Goal: Information Seeking & Learning: Understand process/instructions

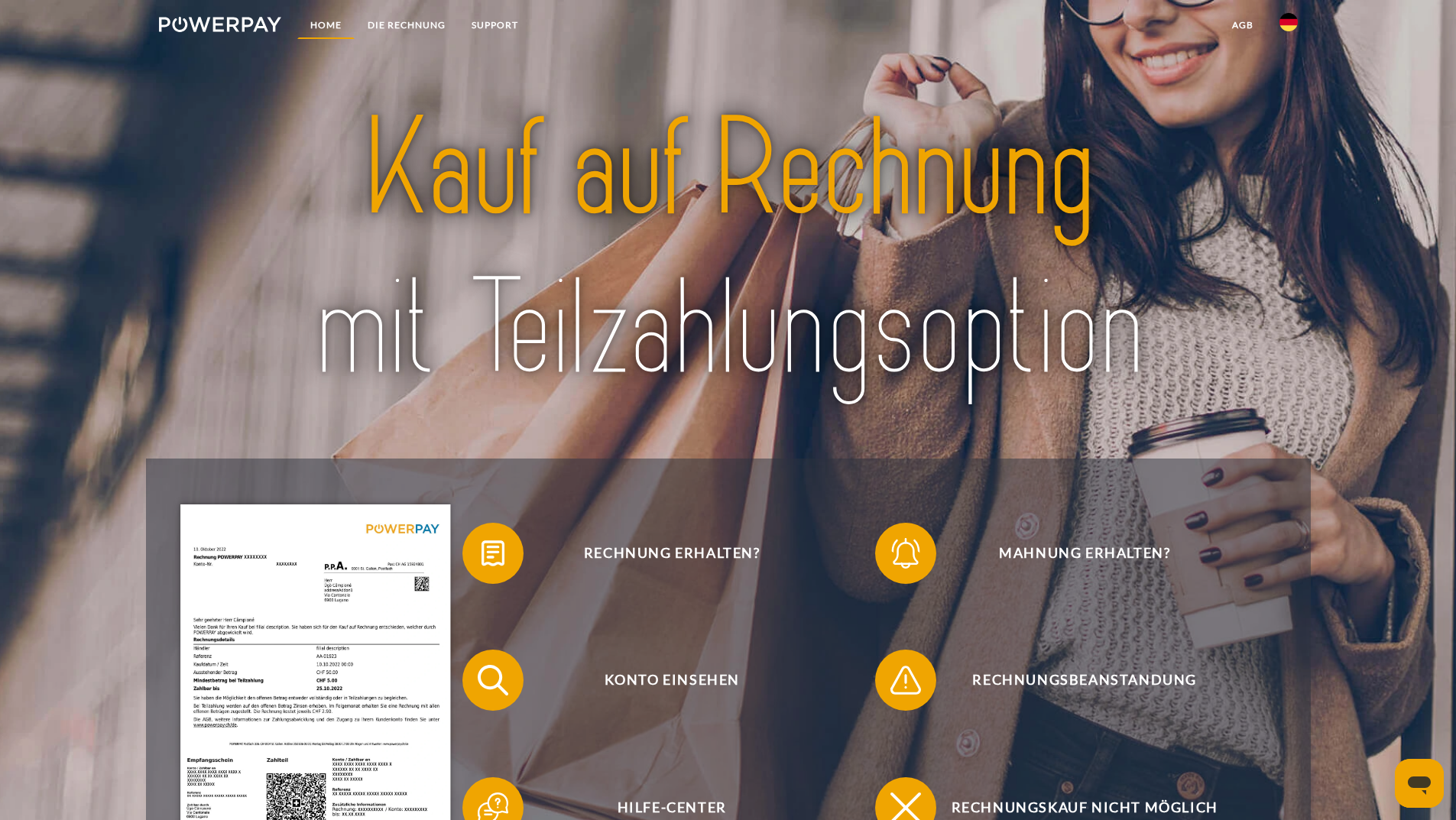
click at [319, 19] on link "Home" at bounding box center [326, 25] width 57 height 28
click at [418, 16] on link "DIE RECHNUNG" at bounding box center [406, 25] width 104 height 28
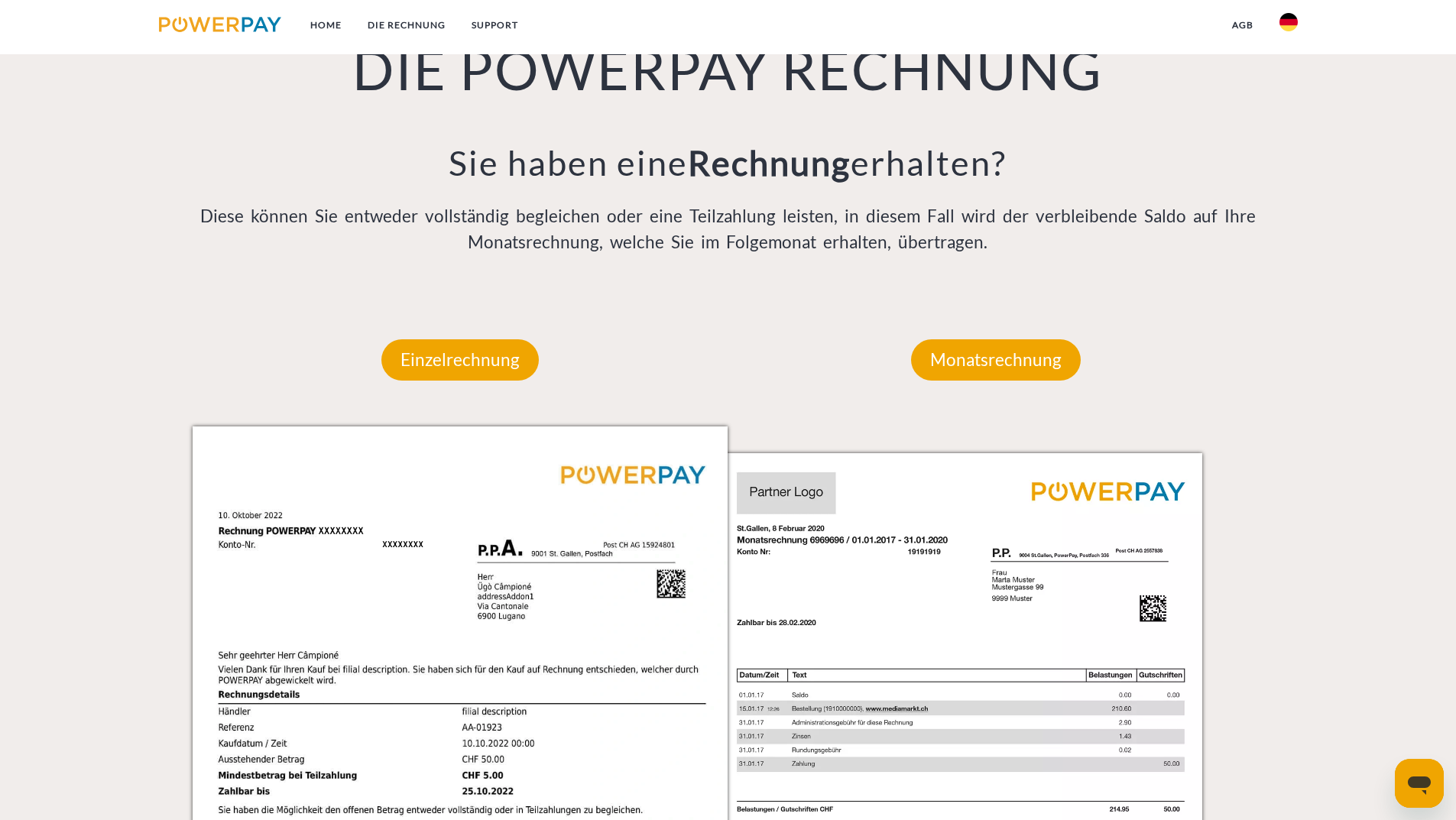
scroll to position [1251, 0]
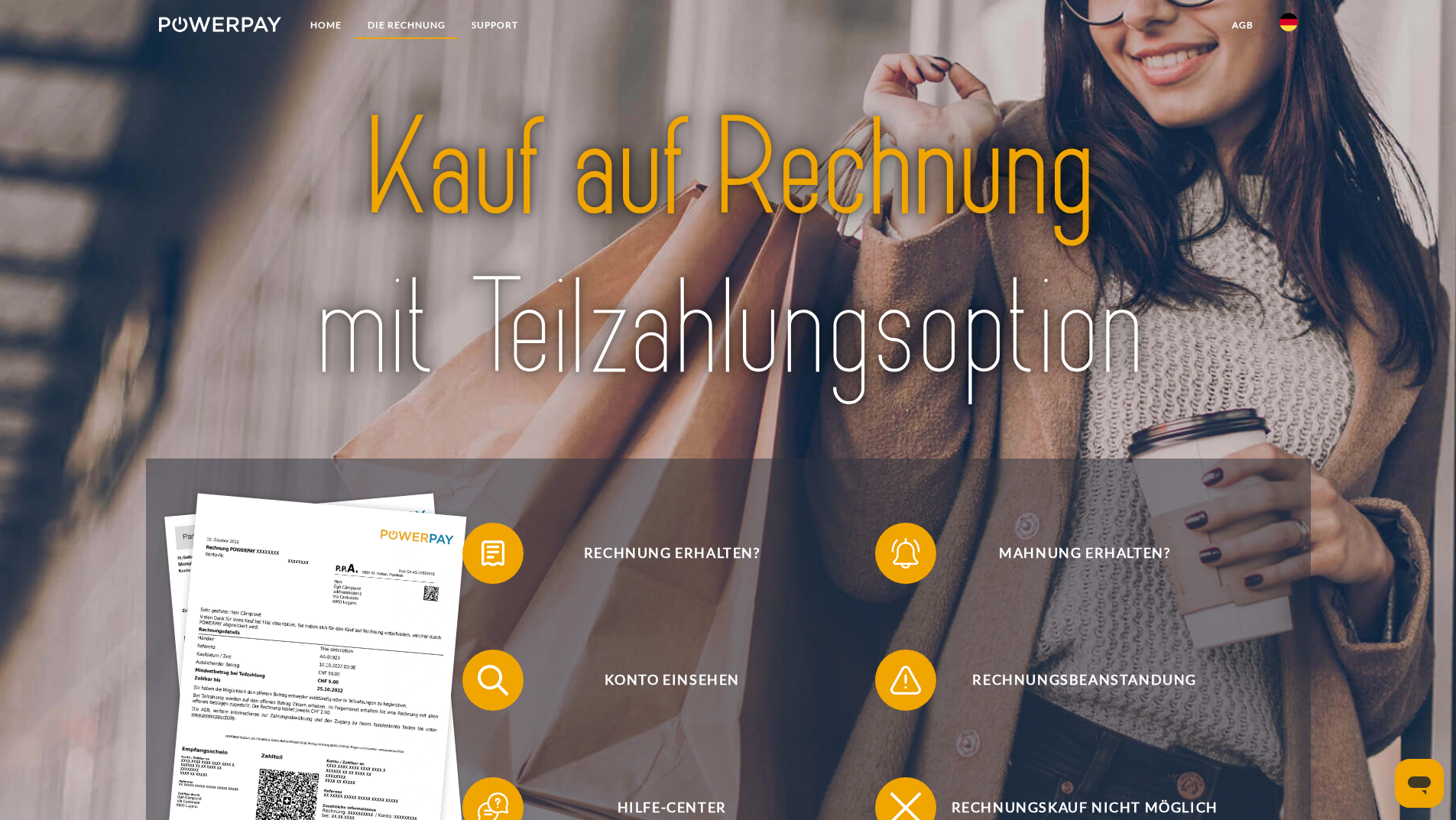
click at [408, 24] on link "DIE RECHNUNG" at bounding box center [406, 25] width 104 height 28
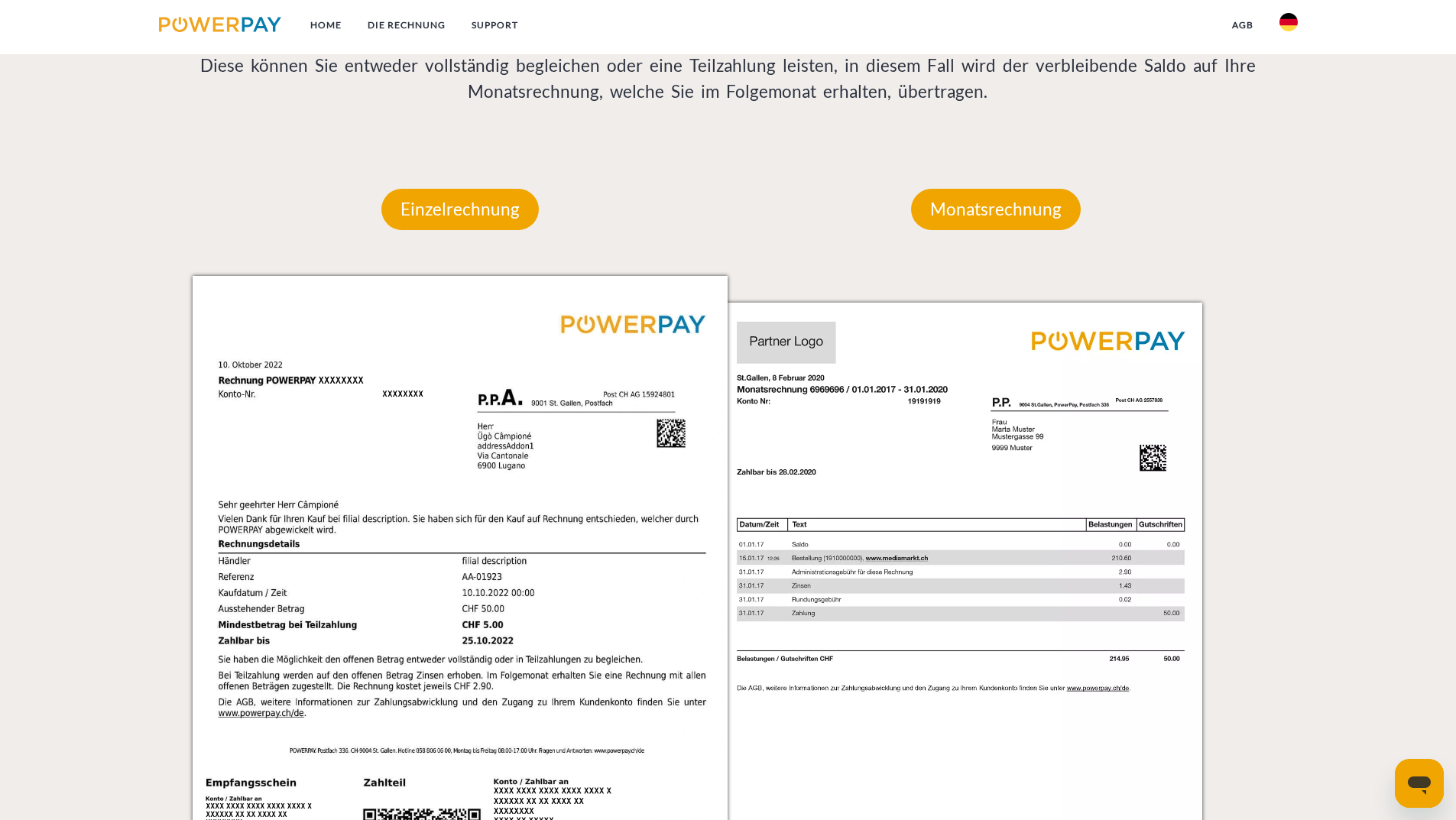
scroll to position [1251, 0]
click at [955, 188] on div "Monatsrechnung" at bounding box center [996, 208] width 261 height 133
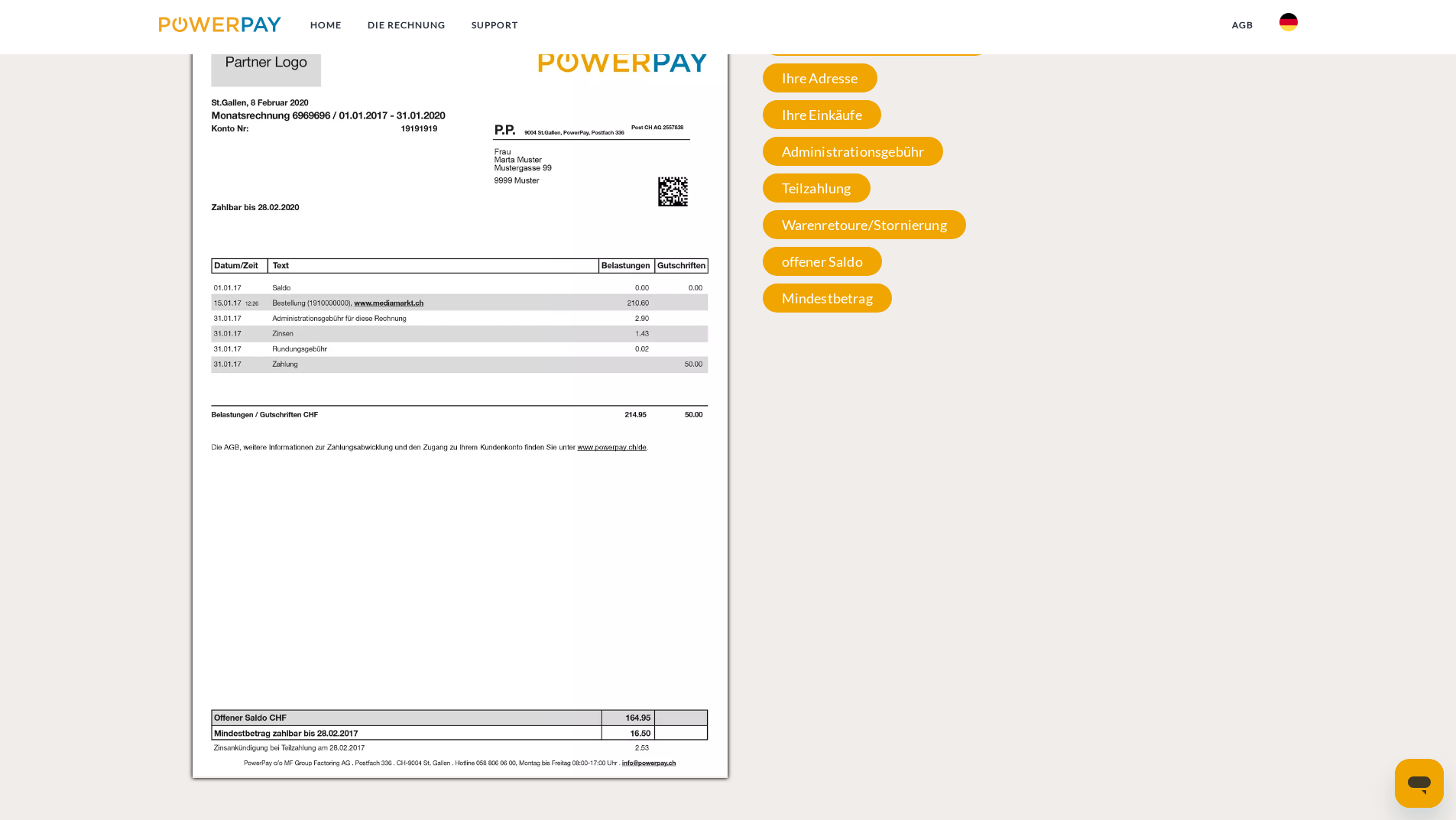
scroll to position [1404, 0]
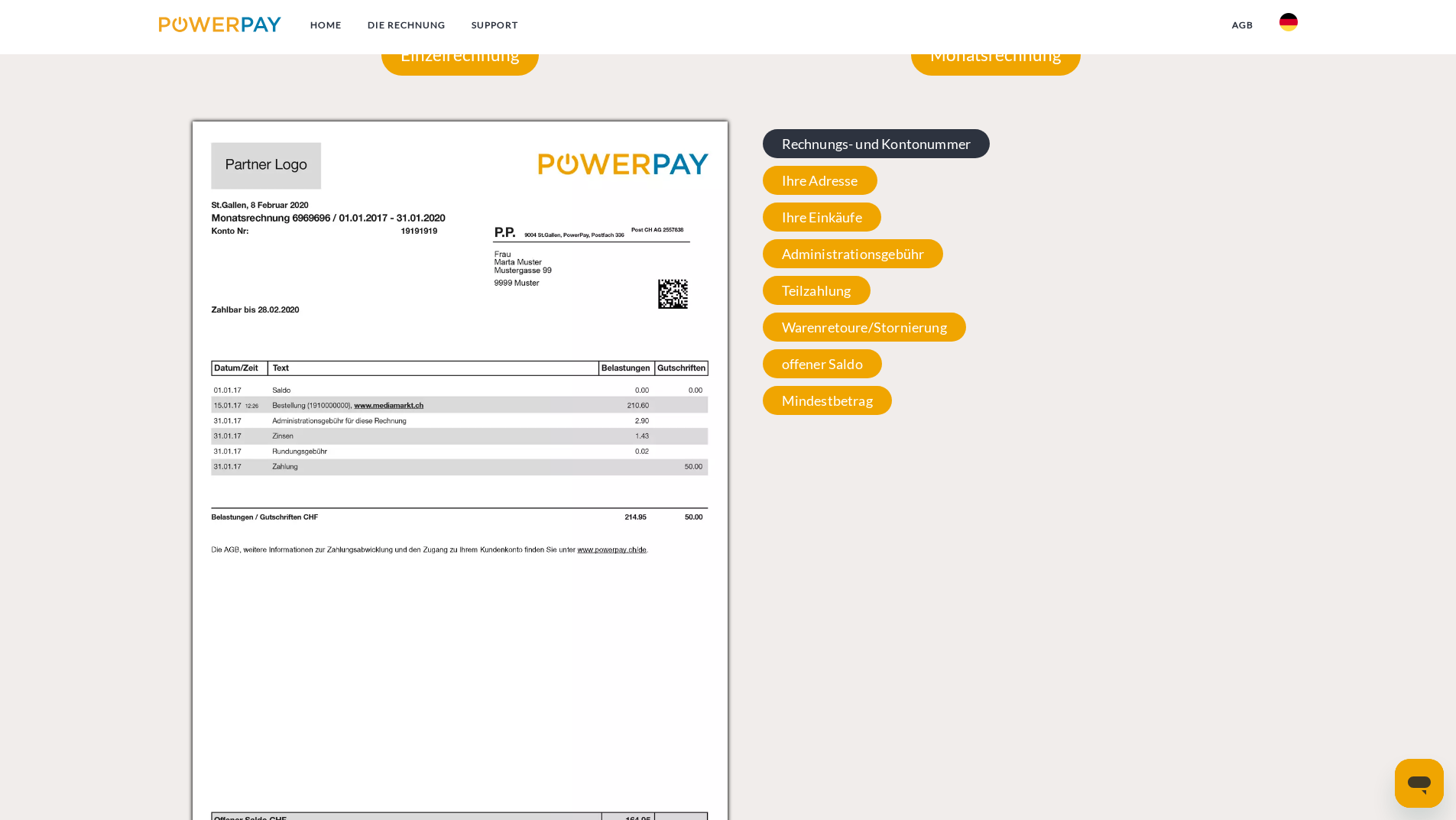
click at [841, 147] on span "Rechnungs- und Kontonummer" at bounding box center [877, 143] width 228 height 29
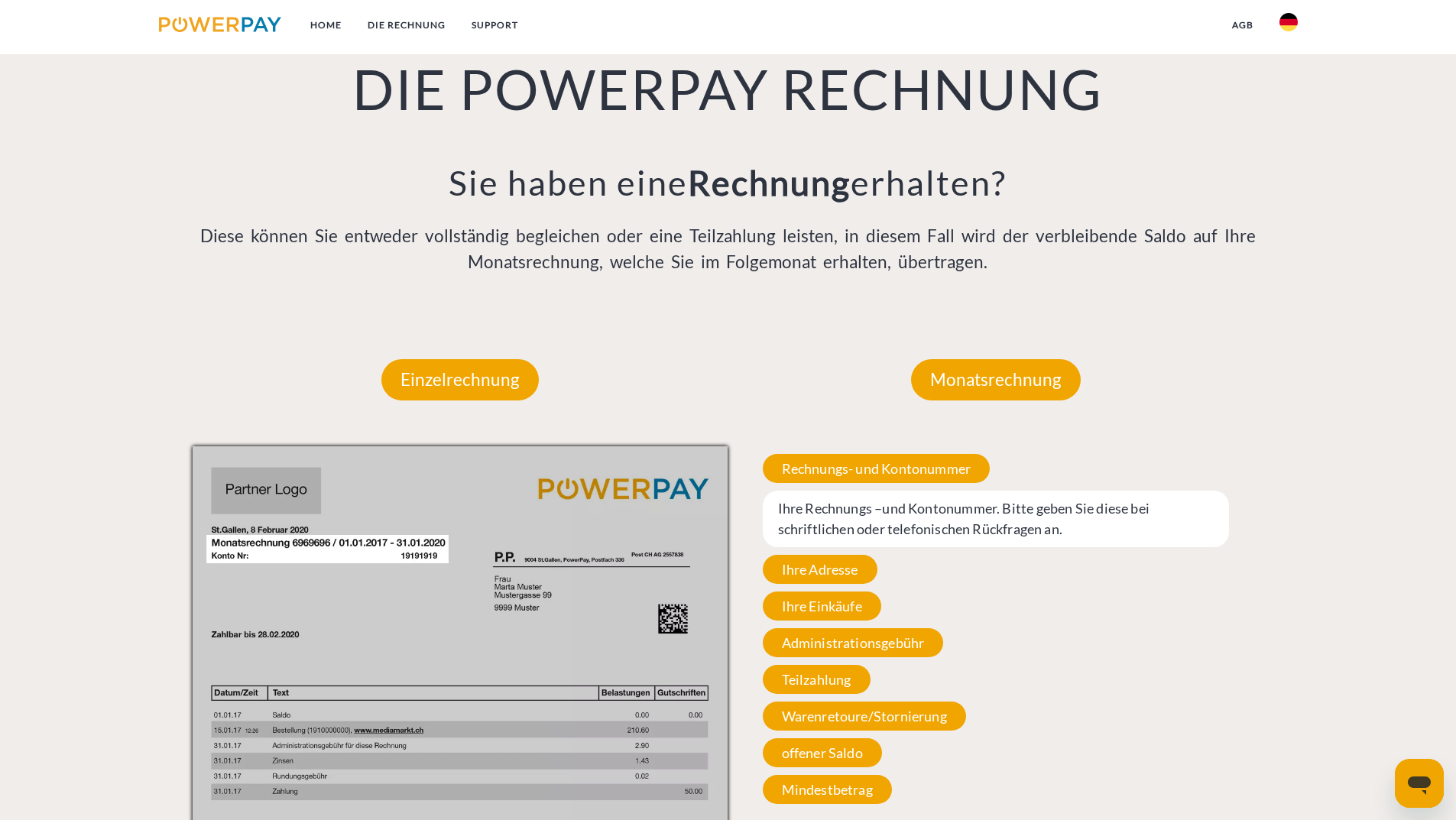
scroll to position [1023, 0]
